Goal: Information Seeking & Learning: Understand process/instructions

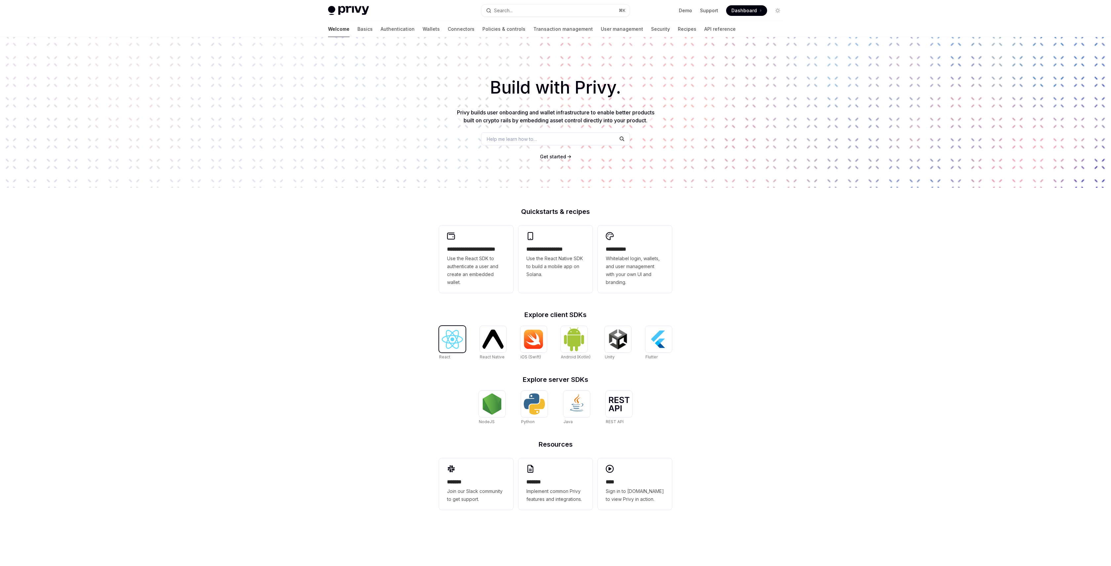
click at [446, 339] on img at bounding box center [452, 339] width 21 height 19
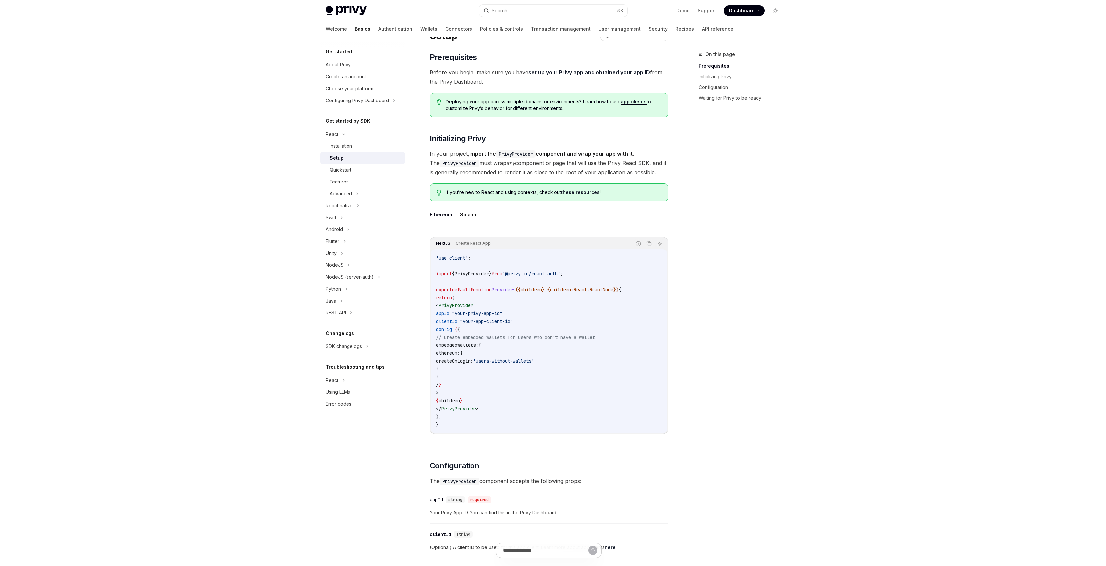
scroll to position [67, 0]
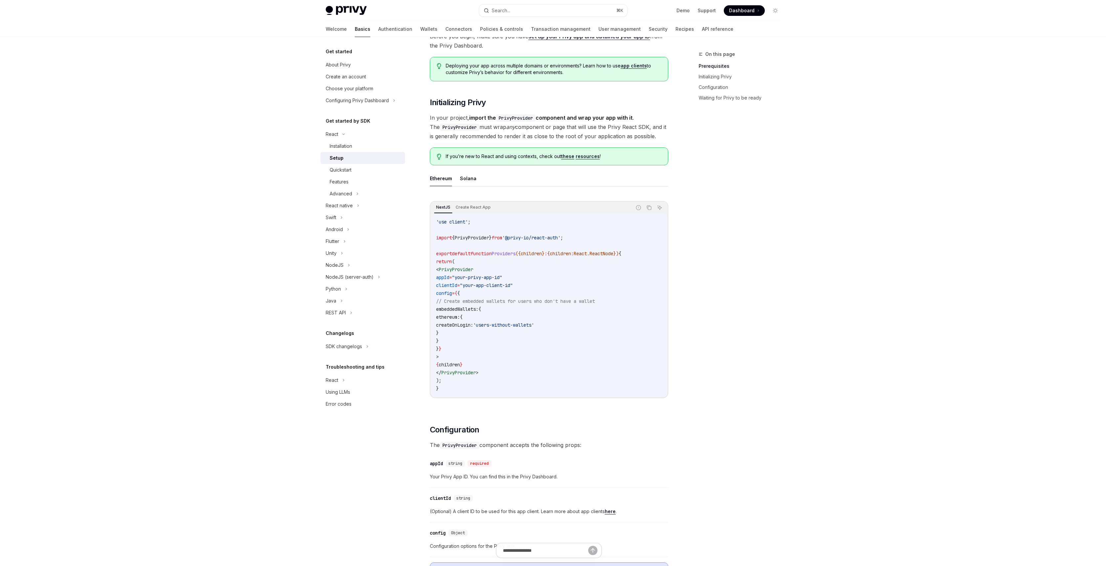
click at [290, 283] on div "Privy Docs home page Search... ⌘ K Demo Support Dashboard Dashboard Search... N…" at bounding box center [553, 506] width 1106 height 1147
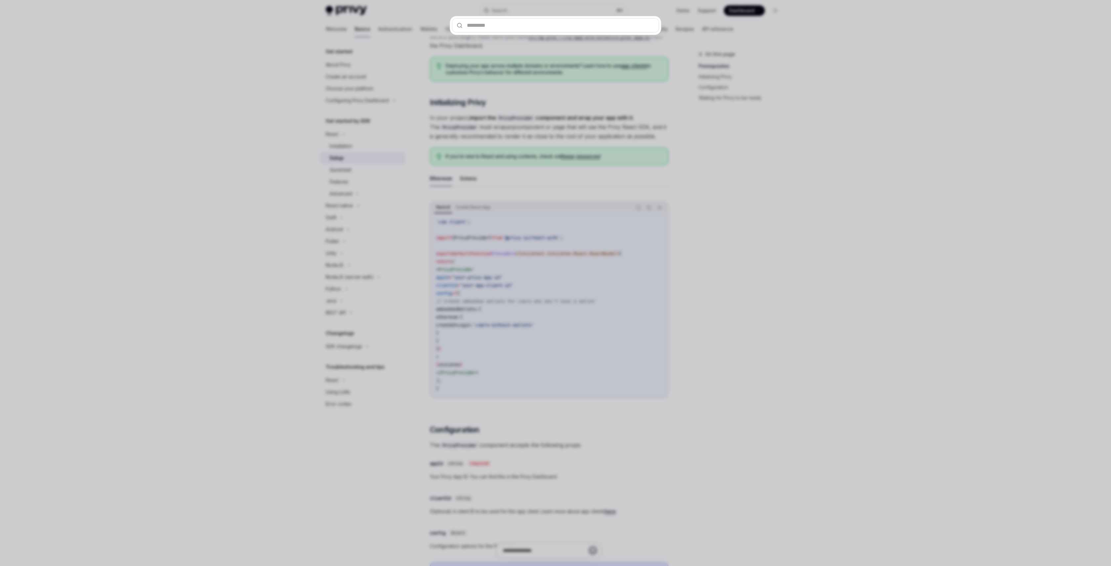
type input "**********"
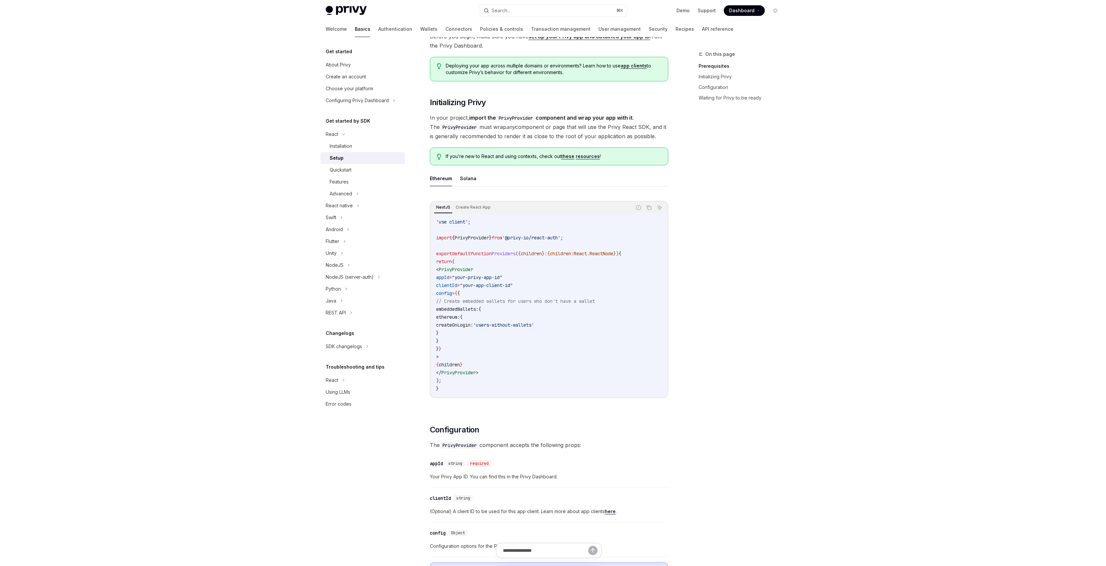
type textarea "*"
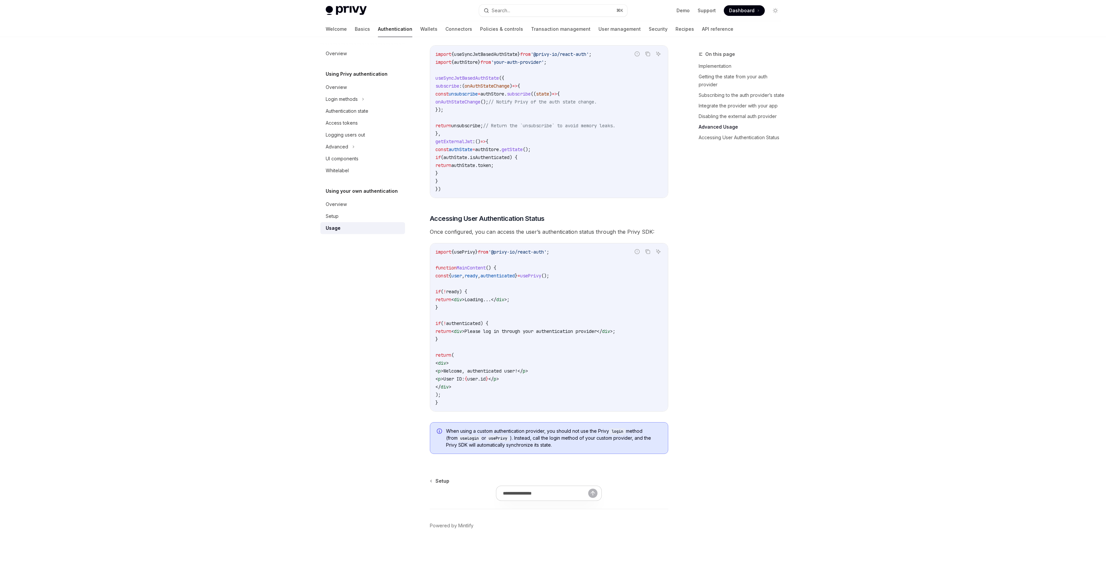
scroll to position [846, 0]
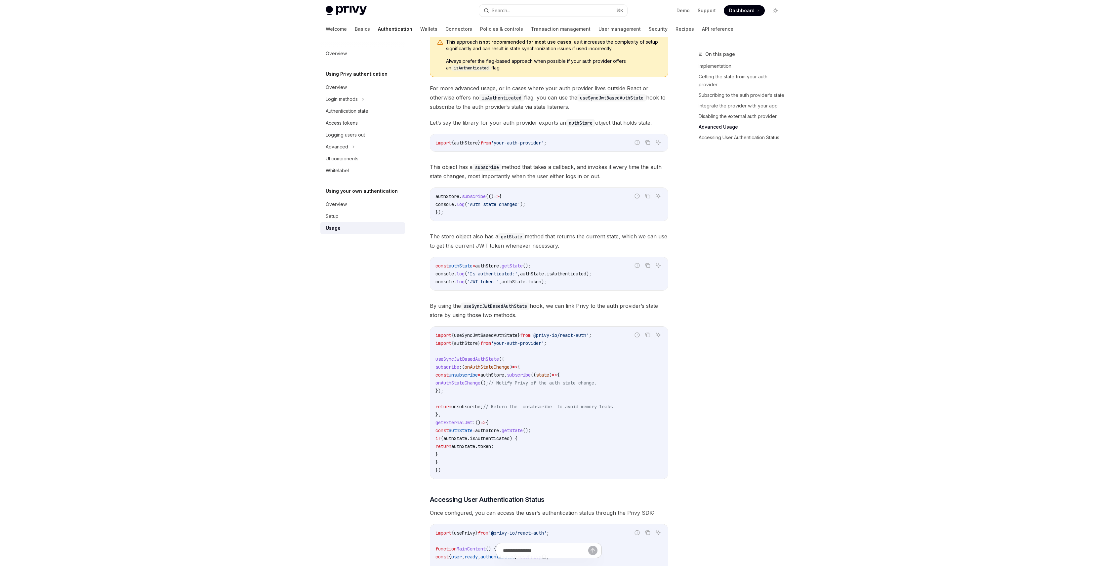
click at [725, 222] on div "On this page Implementation Getting the state from your auth provider Subscribi…" at bounding box center [735, 308] width 101 height 516
